Goal: Check status: Check status

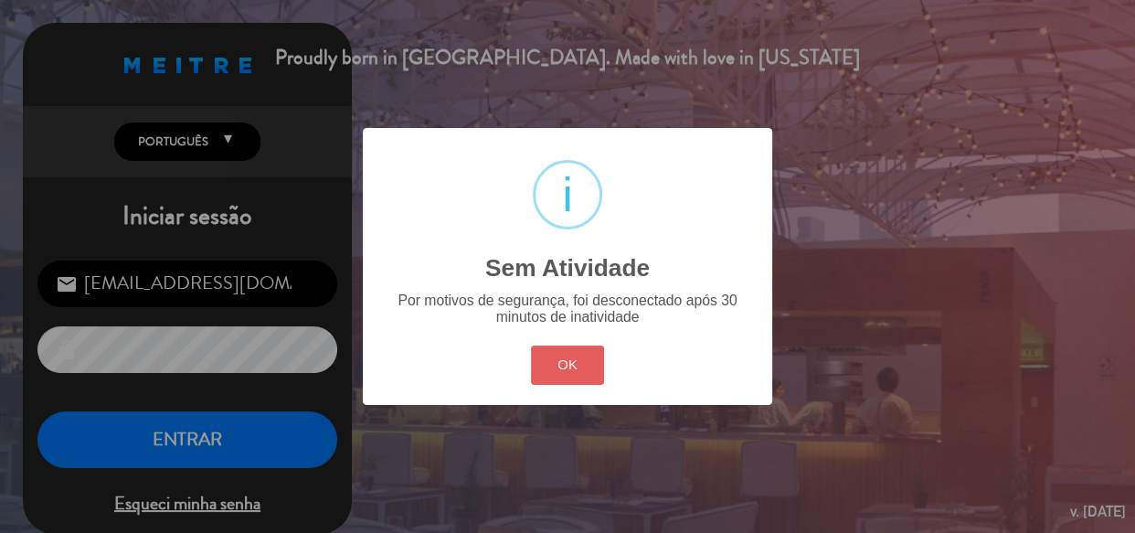
click at [579, 365] on button "OK" at bounding box center [568, 364] width 74 height 39
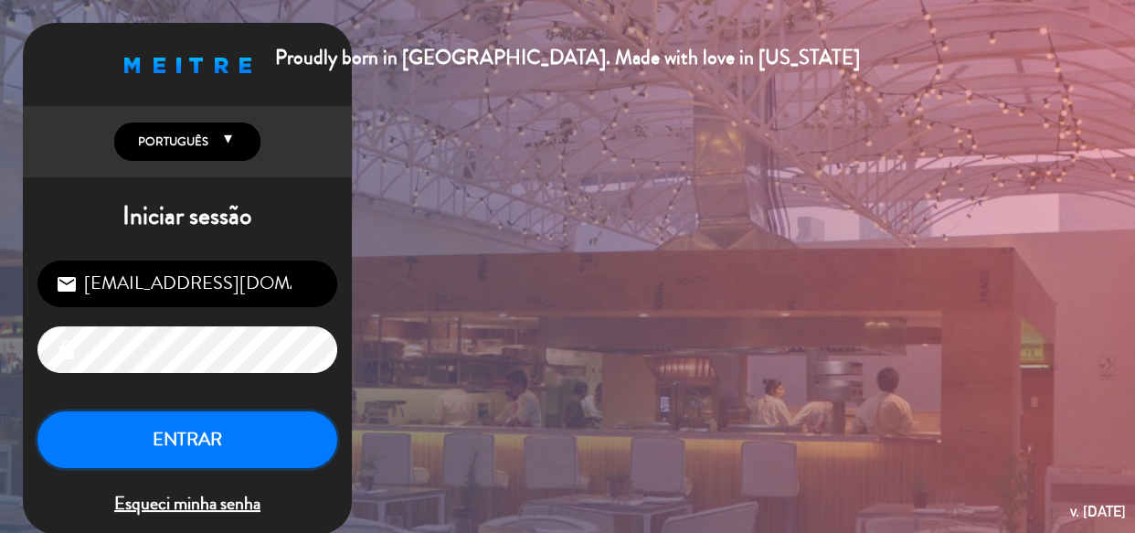
click at [266, 441] on button "ENTRAR" at bounding box center [187, 440] width 300 height 58
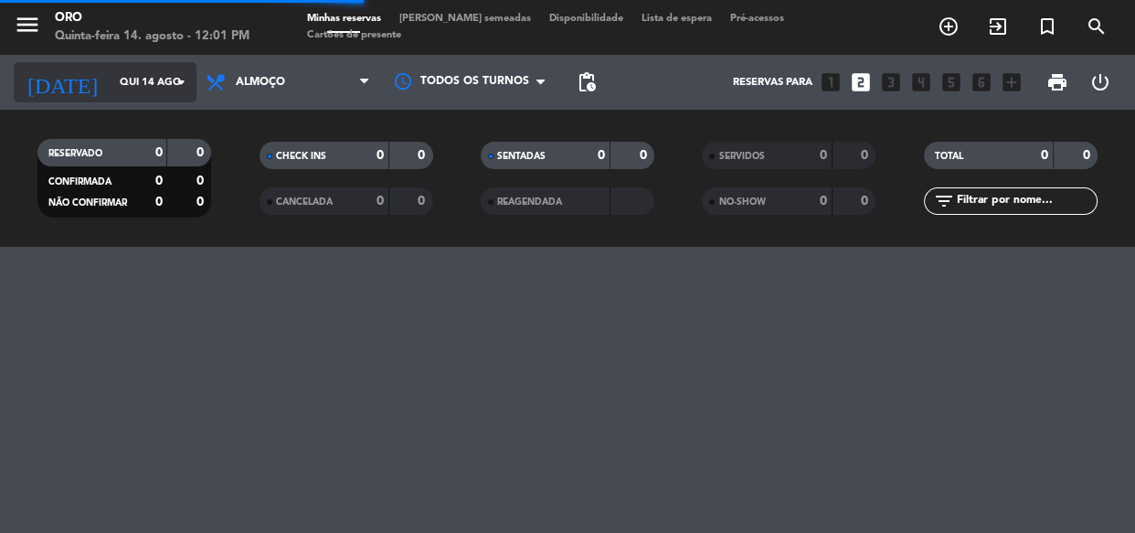
click at [130, 72] on input "Qui 14 ago" at bounding box center [181, 83] width 141 height 30
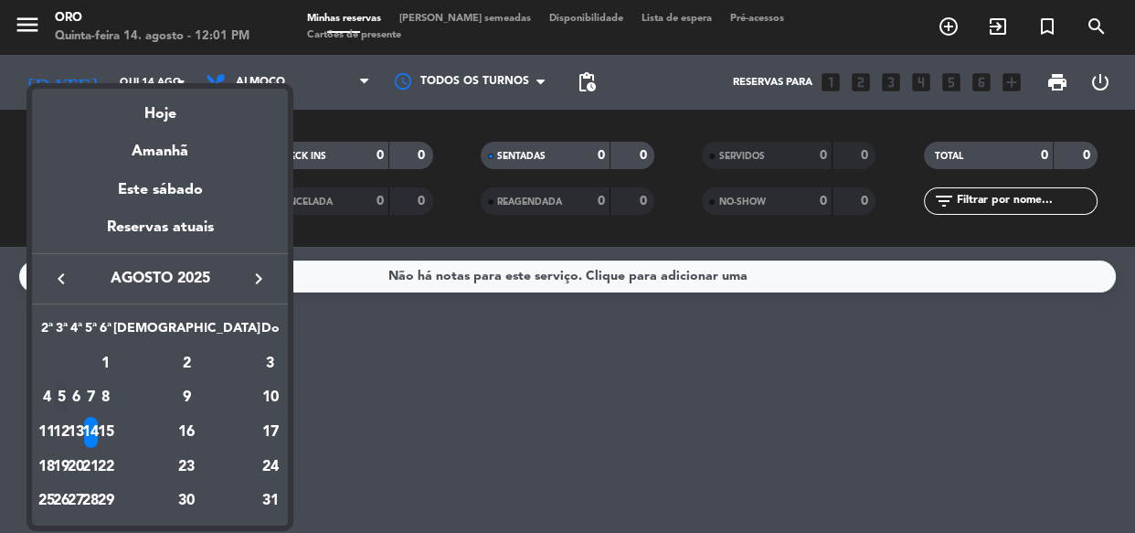
click at [69, 389] on div "5" at bounding box center [62, 397] width 14 height 31
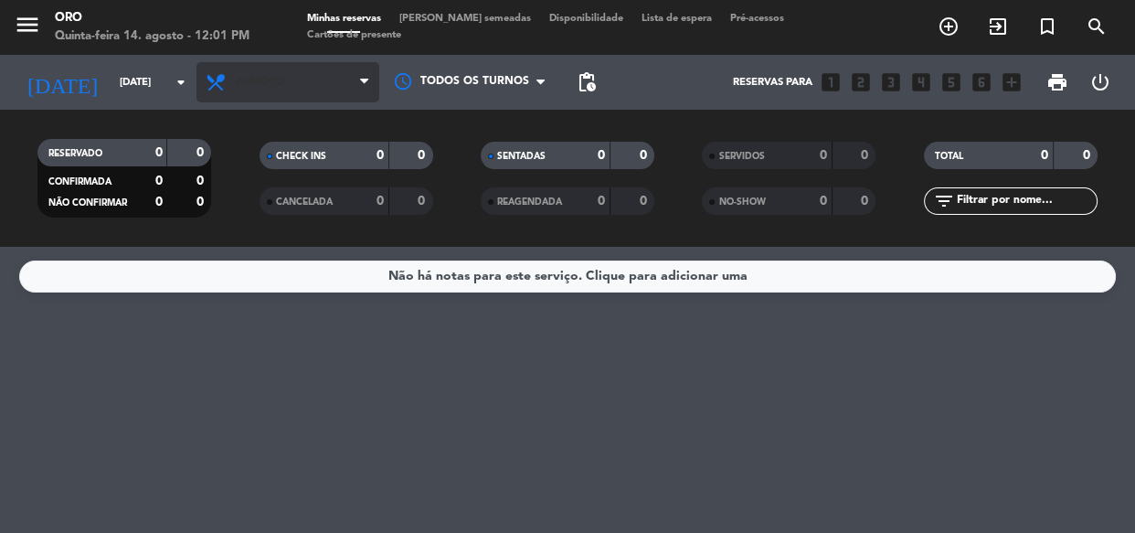
click at [279, 98] on span "Almoço" at bounding box center [287, 82] width 183 height 40
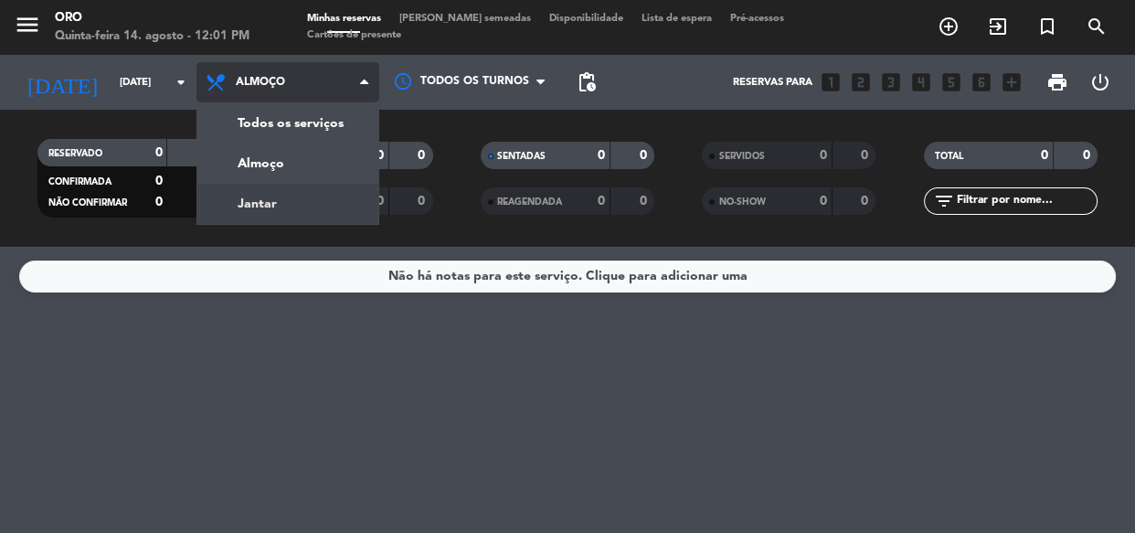
click at [321, 205] on div "menu Oro Quinta-feira 14. agosto - 12:01 PM Minhas reservas Mesas semeadas Disp…" at bounding box center [567, 123] width 1135 height 247
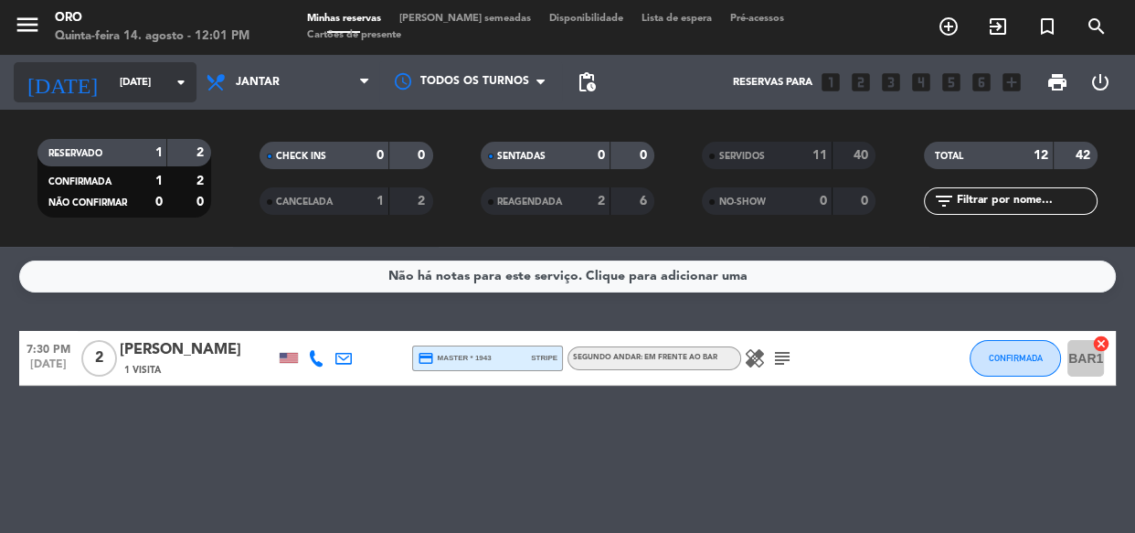
click at [137, 90] on input "[DATE]" at bounding box center [181, 83] width 141 height 30
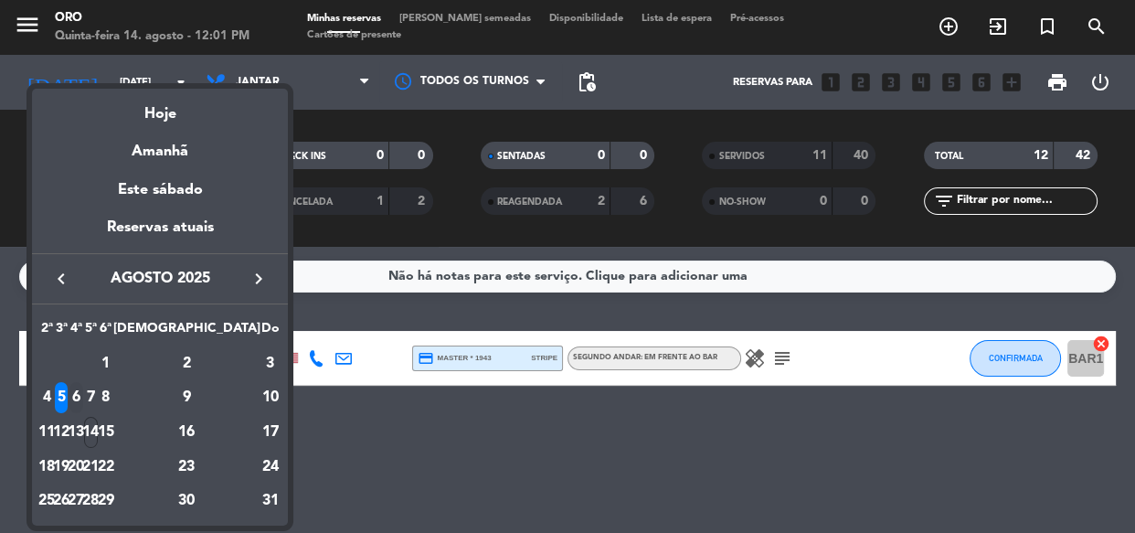
click at [83, 386] on div "6" at bounding box center [76, 397] width 14 height 31
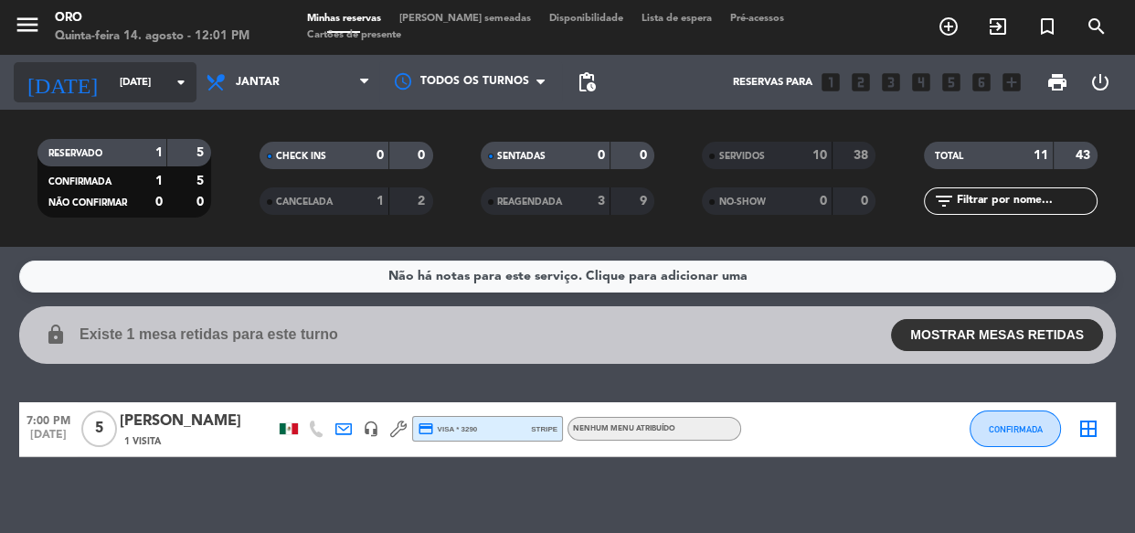
click at [111, 80] on input "[DATE]" at bounding box center [181, 83] width 141 height 30
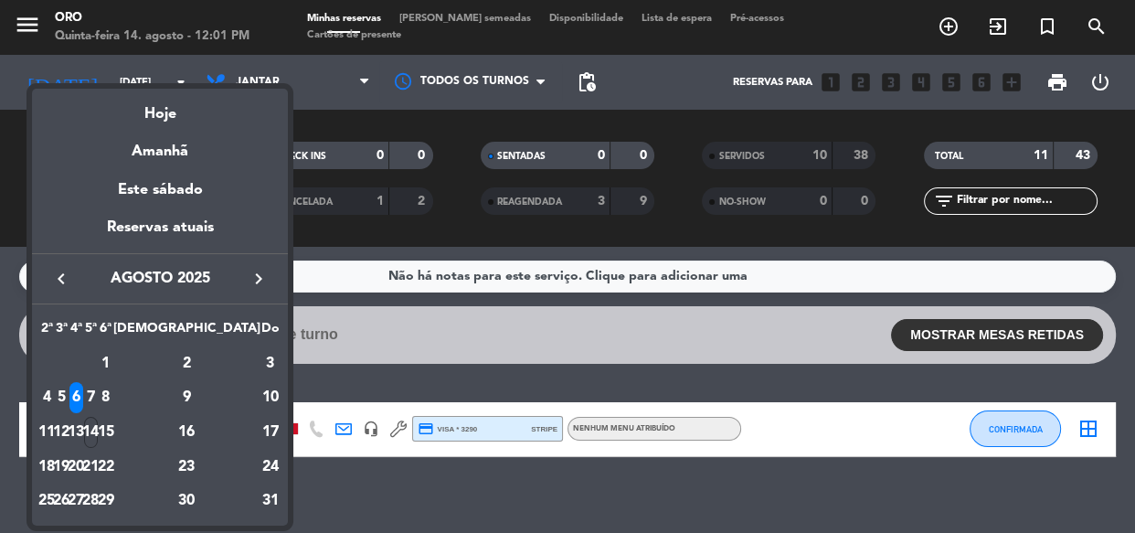
click at [69, 392] on div "5" at bounding box center [62, 397] width 14 height 31
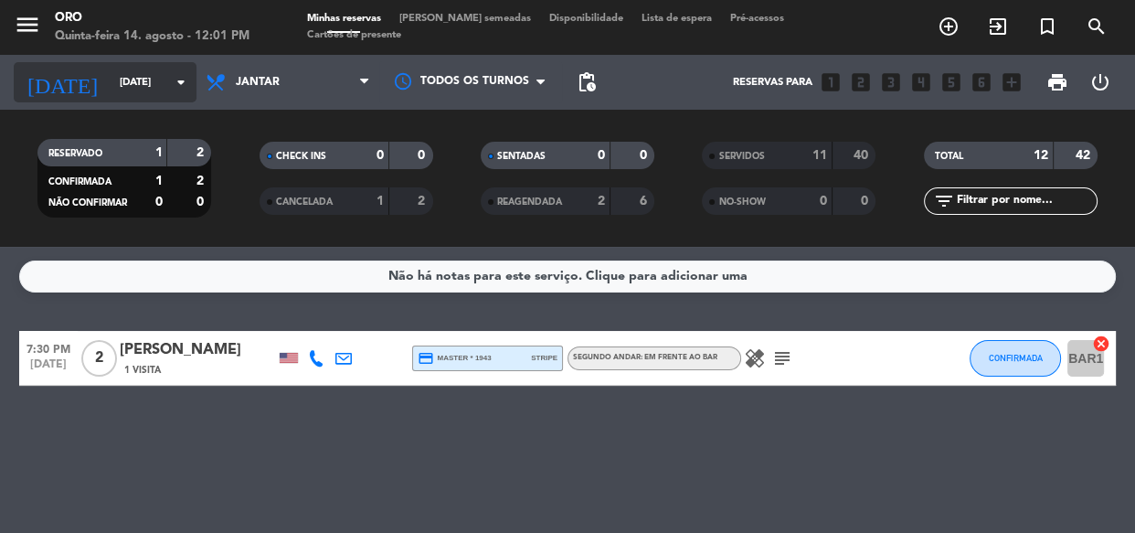
click at [111, 96] on input "[DATE]" at bounding box center [181, 83] width 141 height 30
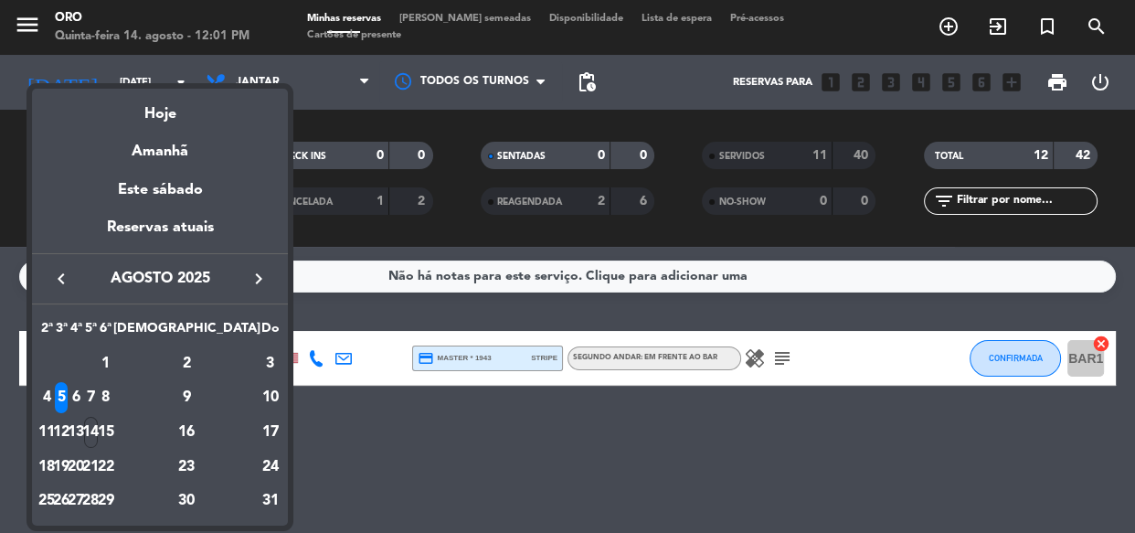
click at [112, 405] on div "8" at bounding box center [106, 397] width 14 height 31
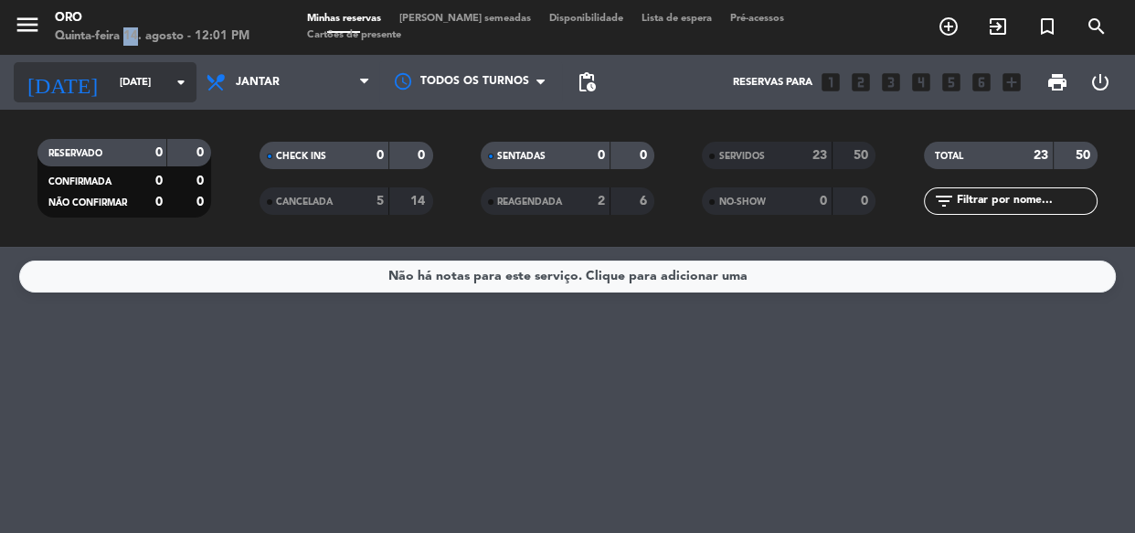
drag, startPoint x: 124, startPoint y: 48, endPoint x: 143, endPoint y: 68, distance: 27.2
click at [132, 55] on div "menu Oro Quinta-feira 14. agosto - 12:01 PM Minhas reservas Mesas semeadas Disp…" at bounding box center [567, 123] width 1135 height 247
click at [149, 77] on input "[DATE]" at bounding box center [181, 83] width 141 height 30
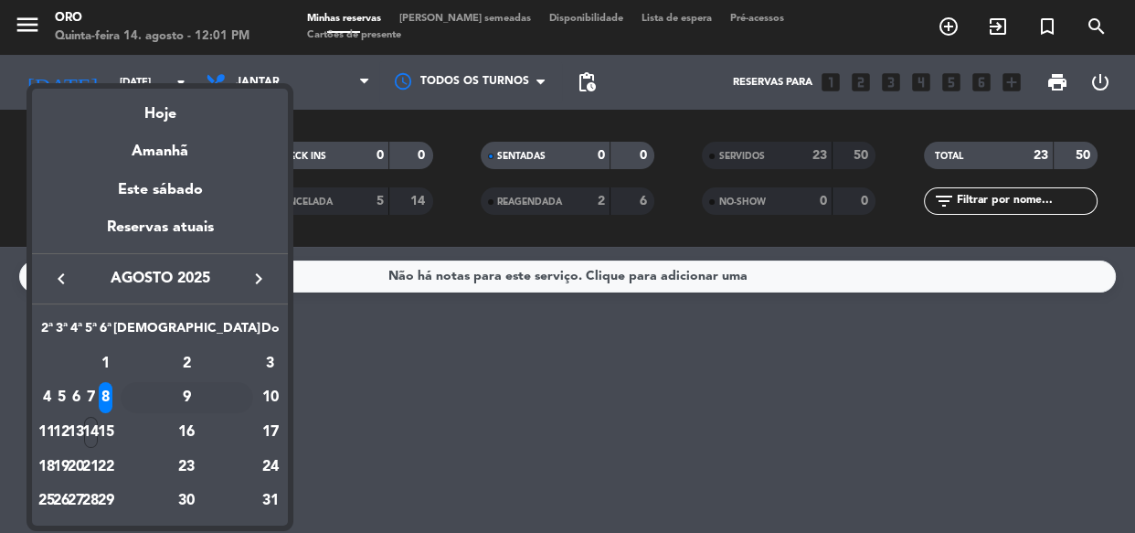
click at [232, 401] on div "9" at bounding box center [187, 397] width 132 height 31
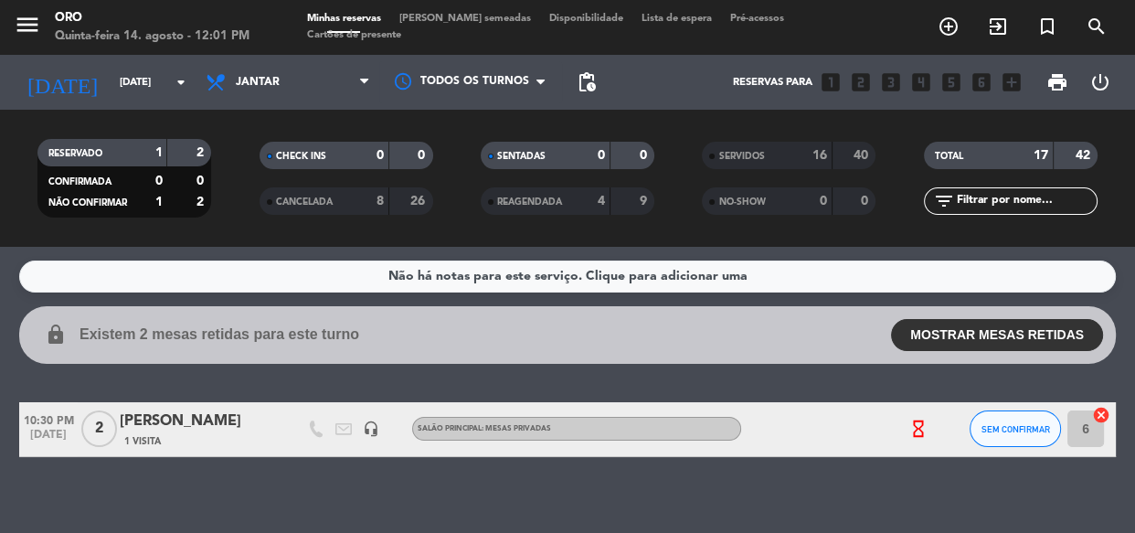
click at [104, 105] on div "[DATE] [DATE] arrow_drop_down" at bounding box center [105, 82] width 183 height 55
click at [111, 81] on input "[DATE]" at bounding box center [181, 83] width 141 height 30
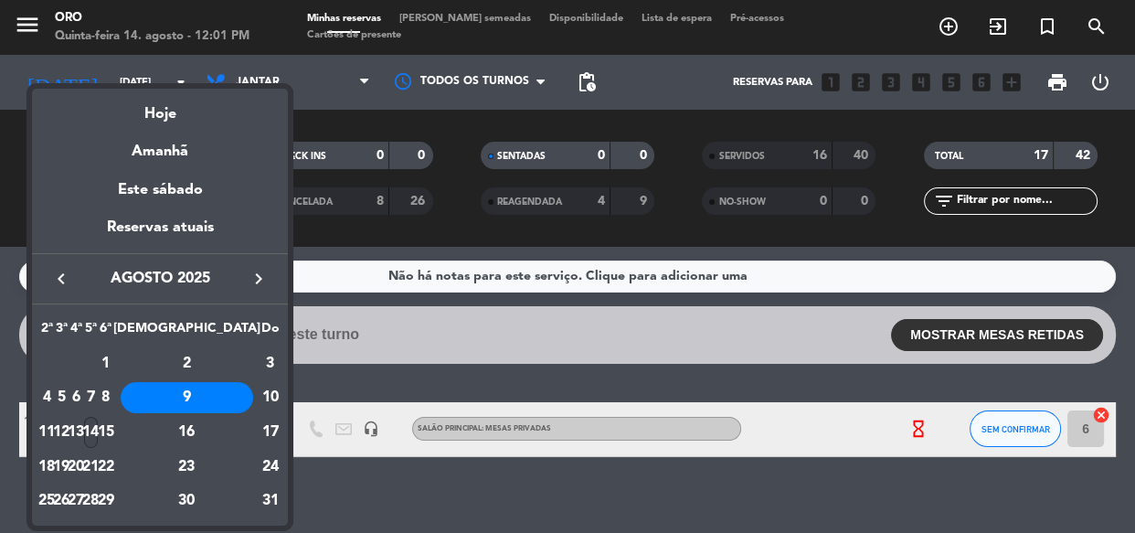
click at [98, 430] on div "14" at bounding box center [91, 432] width 14 height 31
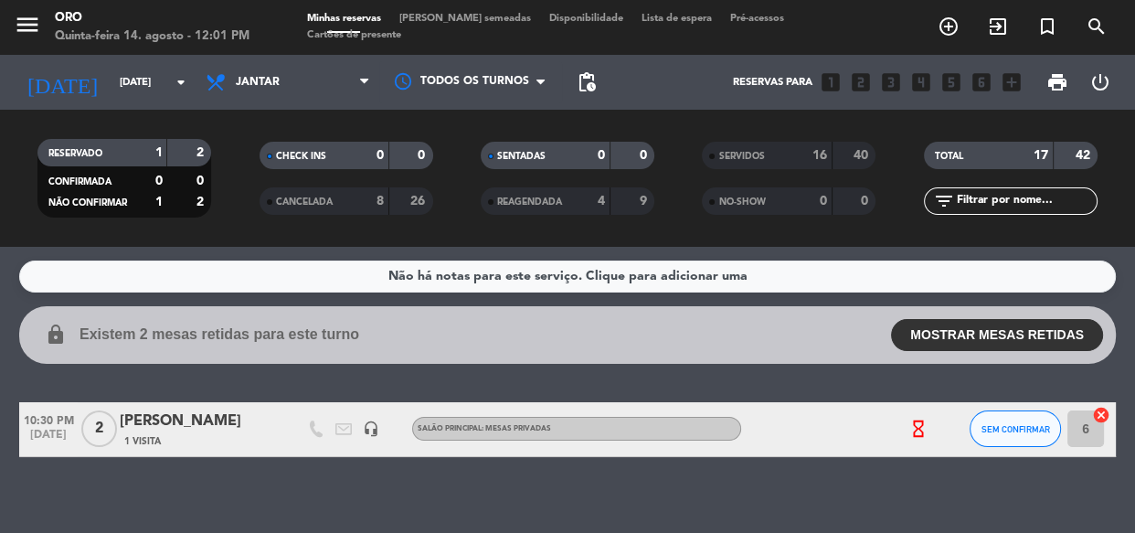
type input "Qui 14 ago"
